Goal: Navigation & Orientation: Find specific page/section

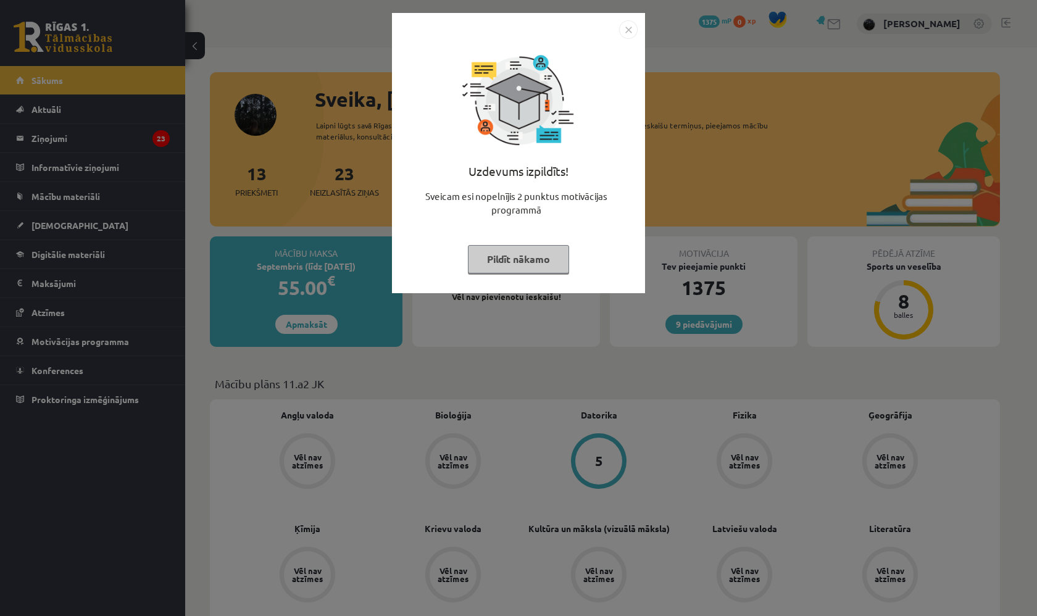
click at [633, 30] on img "Close" at bounding box center [628, 29] width 19 height 19
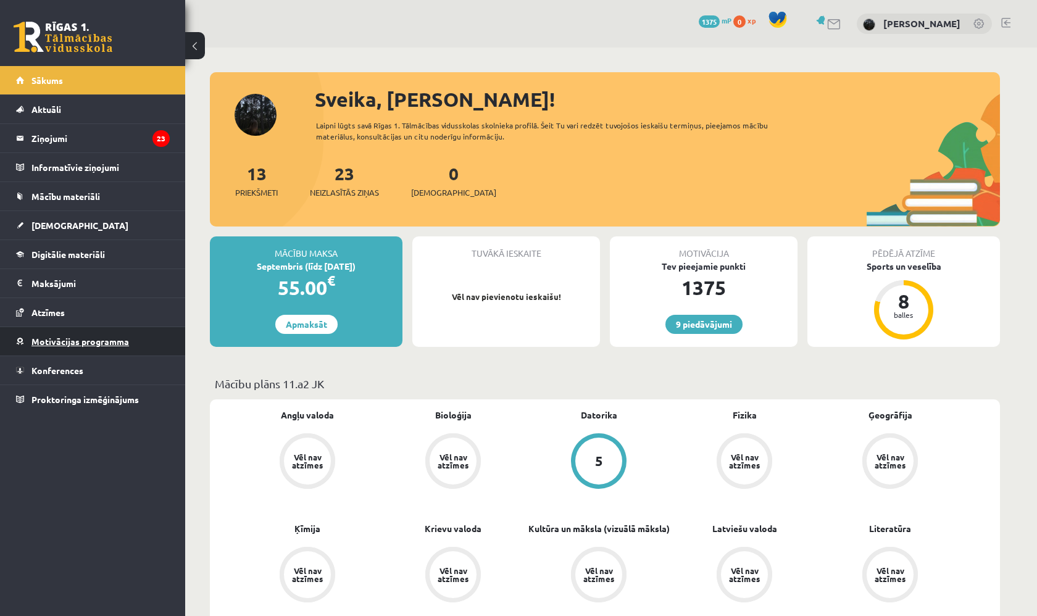
click at [72, 331] on link "Motivācijas programma" at bounding box center [93, 341] width 154 height 28
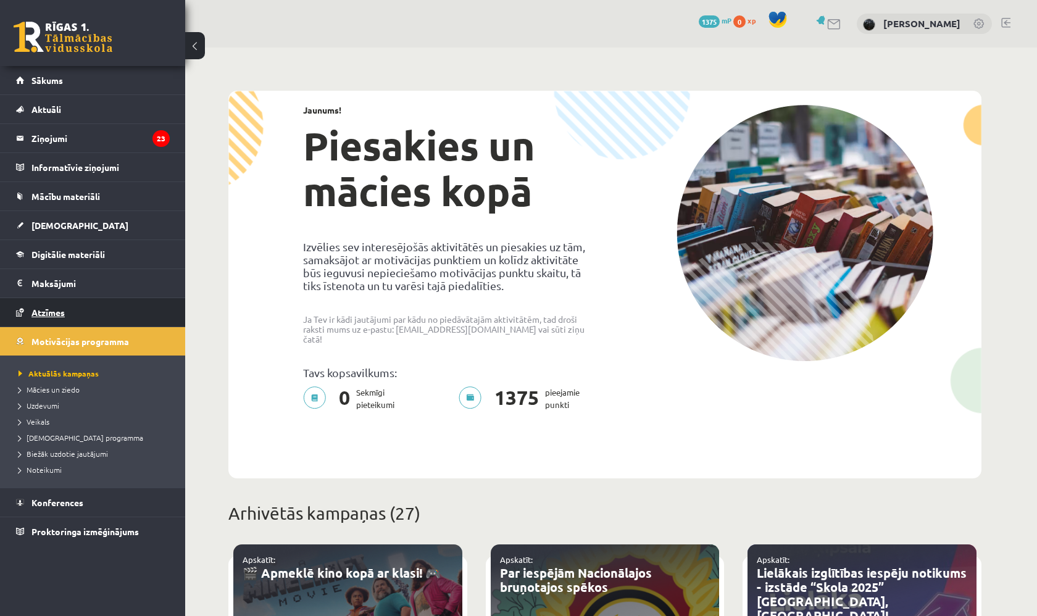
click at [77, 317] on link "Atzīmes" at bounding box center [93, 312] width 154 height 28
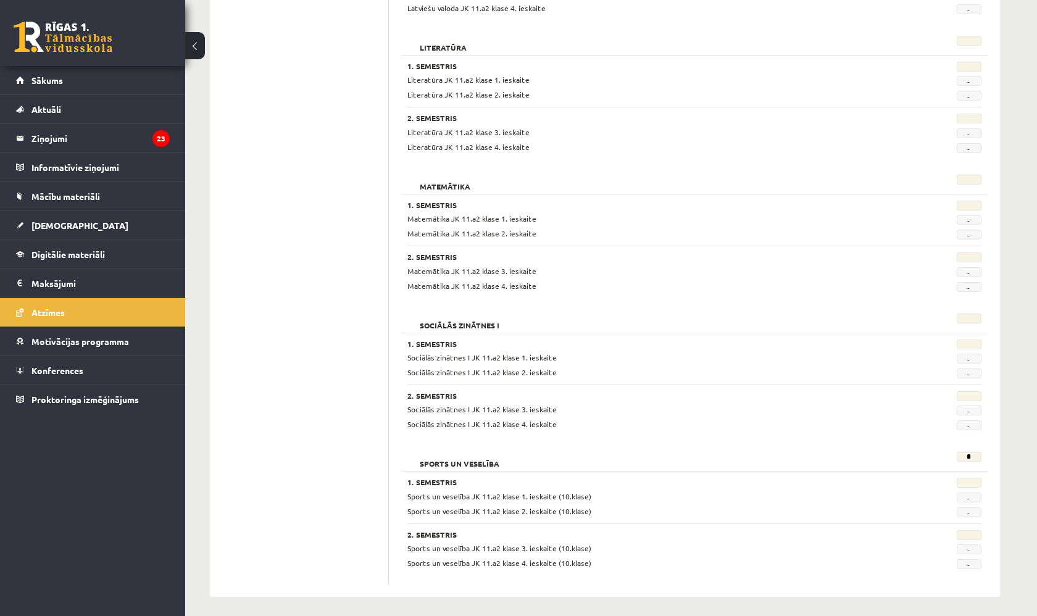
scroll to position [1416, 0]
click at [136, 214] on link "[DEMOGRAPHIC_DATA]" at bounding box center [93, 225] width 154 height 28
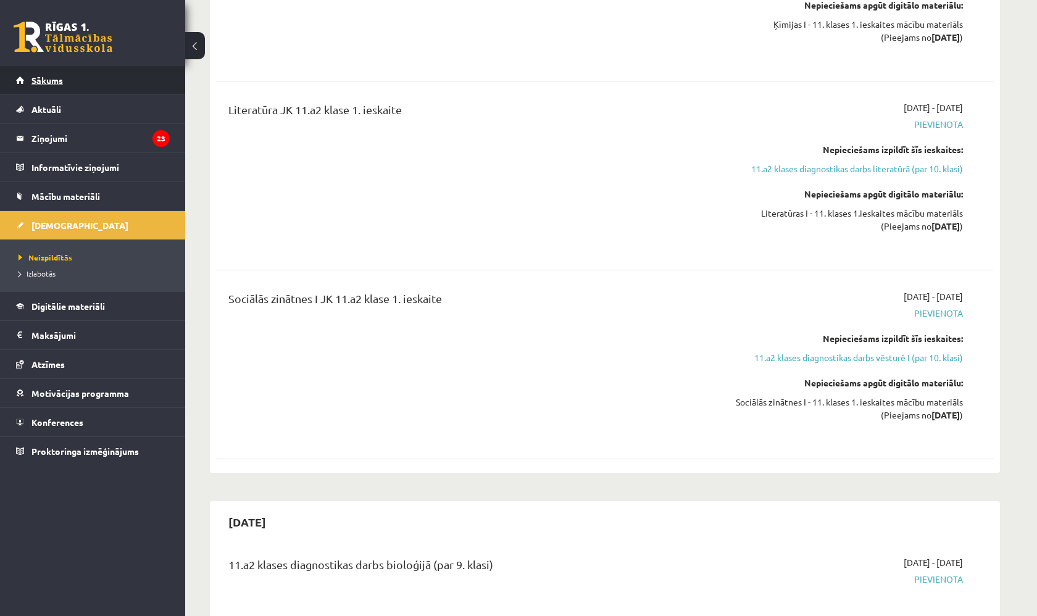
click at [112, 83] on link "Sākums" at bounding box center [93, 80] width 154 height 28
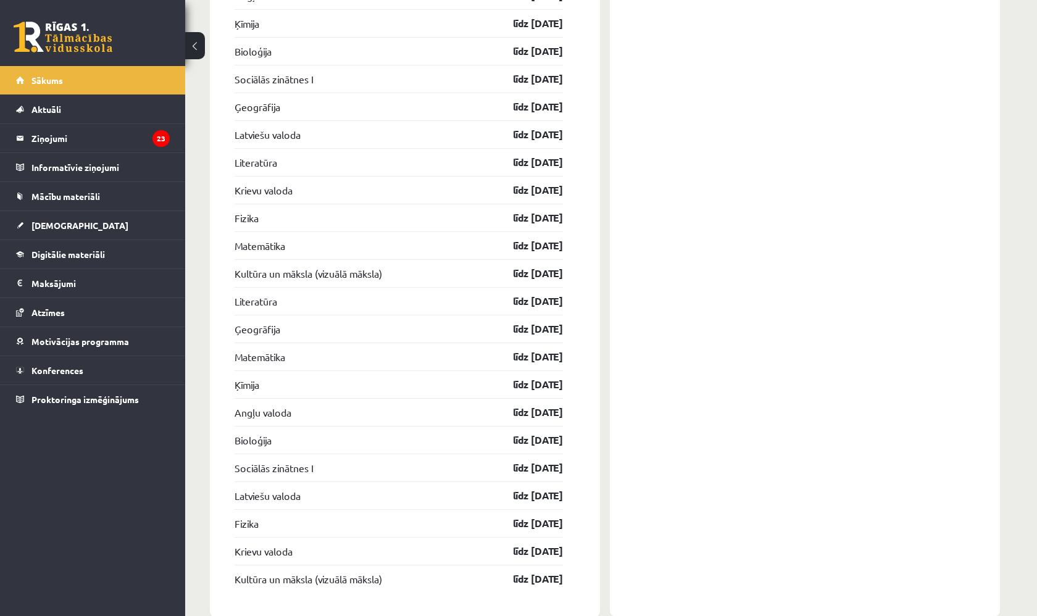
scroll to position [2108, 0]
